Goal: Transaction & Acquisition: Book appointment/travel/reservation

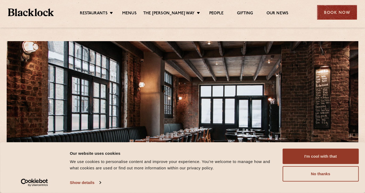
click at [329, 11] on div "Book Now" at bounding box center [337, 12] width 40 height 15
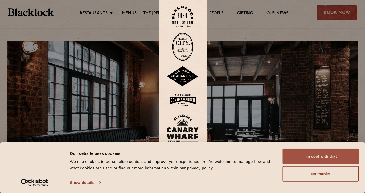
click at [304, 156] on button "I'm cool with that" at bounding box center [320, 156] width 76 height 15
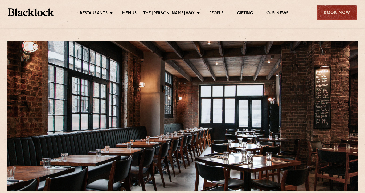
click at [334, 10] on div "Book Now" at bounding box center [337, 12] width 40 height 15
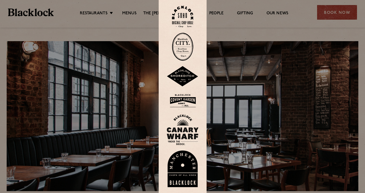
click at [186, 73] on img at bounding box center [183, 76] width 32 height 21
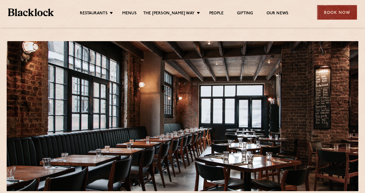
click at [336, 13] on div "Book Now" at bounding box center [337, 12] width 40 height 15
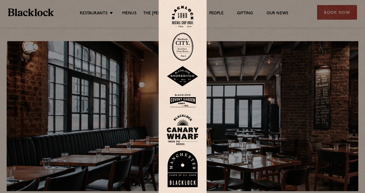
click at [184, 78] on img at bounding box center [183, 76] width 32 height 21
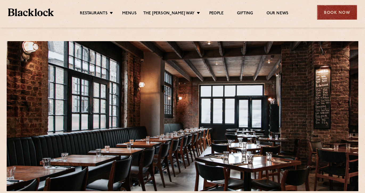
click at [329, 11] on div "Book Now" at bounding box center [337, 12] width 40 height 15
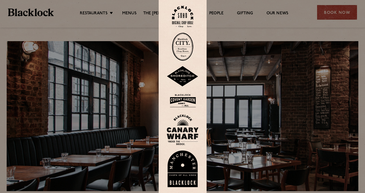
click at [184, 74] on img at bounding box center [183, 76] width 32 height 21
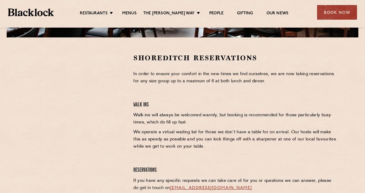
scroll to position [156, 0]
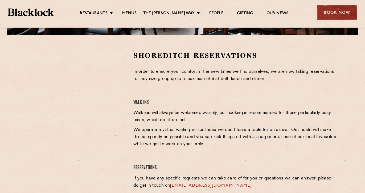
click at [330, 17] on div "Book Now" at bounding box center [337, 12] width 40 height 15
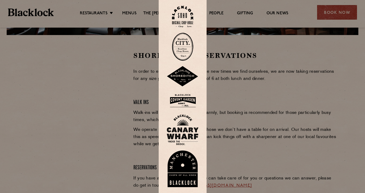
click at [185, 102] on img at bounding box center [183, 100] width 32 height 17
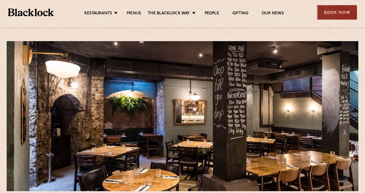
click at [333, 13] on div "Book Now" at bounding box center [337, 12] width 40 height 15
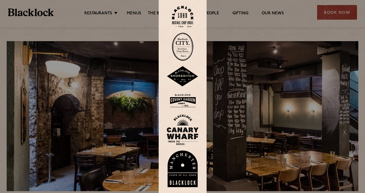
click at [190, 48] on img at bounding box center [182, 47] width 21 height 28
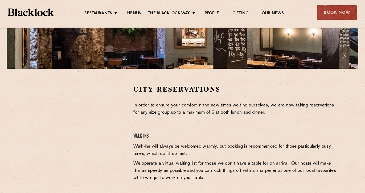
scroll to position [124, 0]
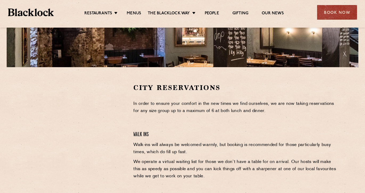
click at [127, 119] on div at bounding box center [76, 163] width 106 height 161
click at [114, 123] on div at bounding box center [76, 123] width 98 height 80
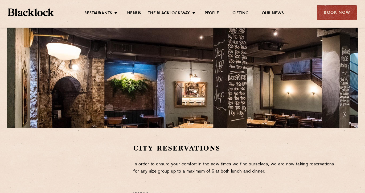
scroll to position [14, 0]
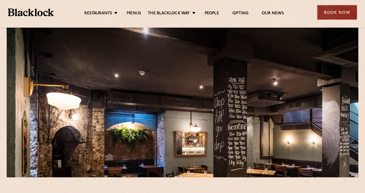
click at [321, 14] on div "Book Now" at bounding box center [337, 12] width 40 height 15
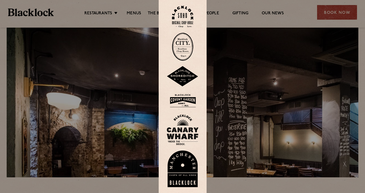
click at [185, 129] on img at bounding box center [183, 130] width 32 height 31
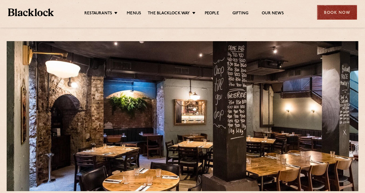
click at [320, 17] on div "Book Now" at bounding box center [337, 12] width 40 height 15
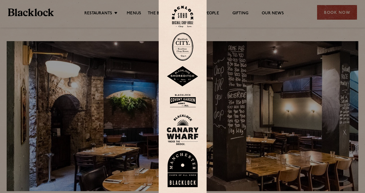
click at [280, 115] on div at bounding box center [182, 96] width 365 height 193
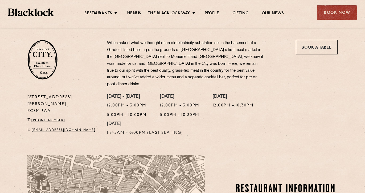
scroll to position [167, 0]
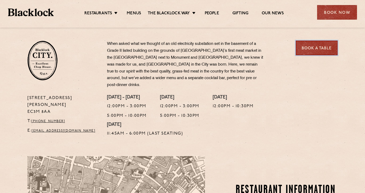
click at [311, 48] on link "Book a Table" at bounding box center [316, 48] width 42 height 15
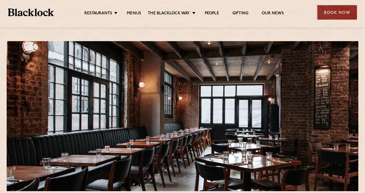
click at [329, 15] on div "Book Now" at bounding box center [337, 12] width 40 height 15
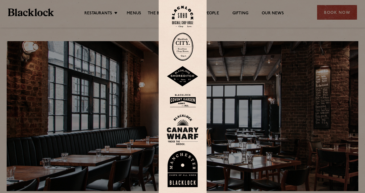
click at [188, 78] on img at bounding box center [183, 76] width 32 height 21
